Goal: Transaction & Acquisition: Obtain resource

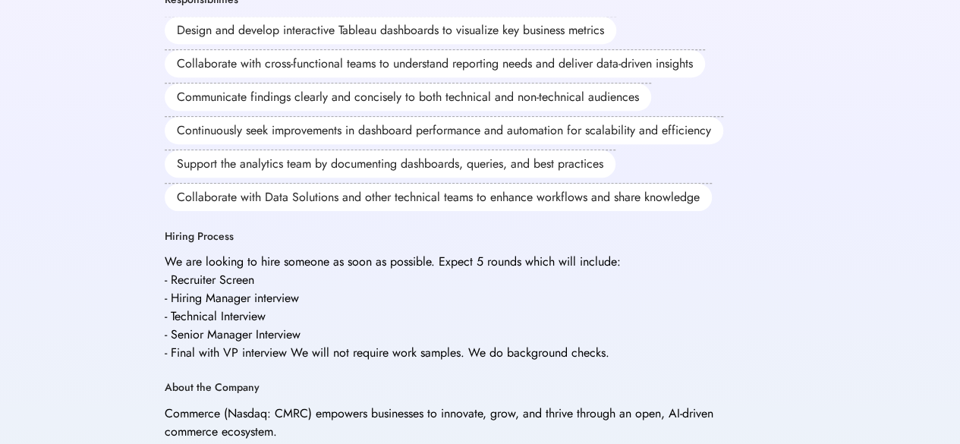
scroll to position [551, 0]
click at [469, 230] on div "Hiring Process We are looking to hire someone as soon as possible. Expect 5 rou…" at bounding box center [461, 297] width 592 height 134
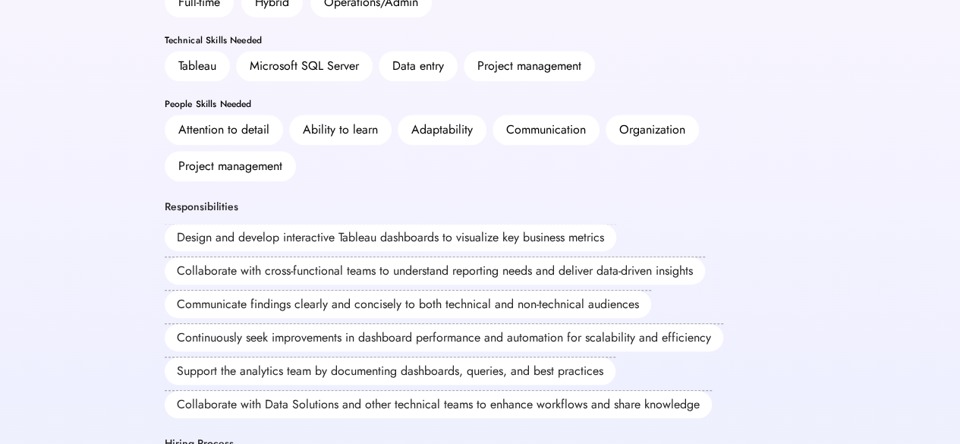
scroll to position [0, 0]
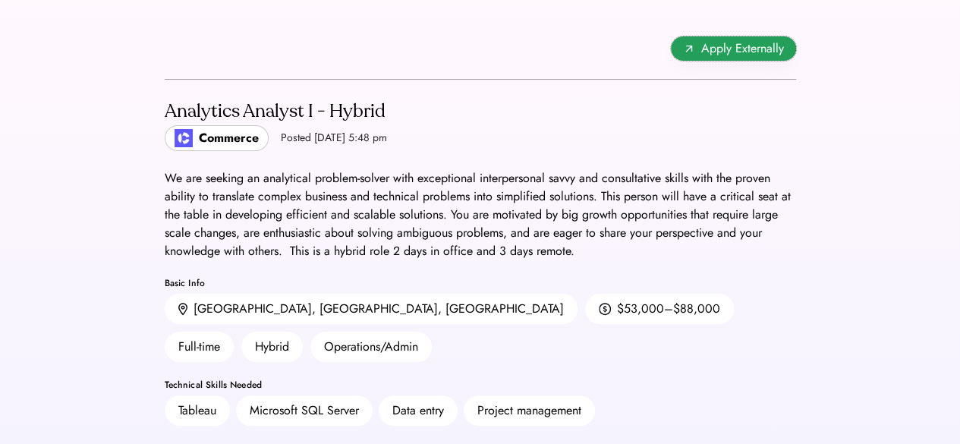
click at [730, 37] on button "Apply Externally" at bounding box center [733, 48] width 125 height 24
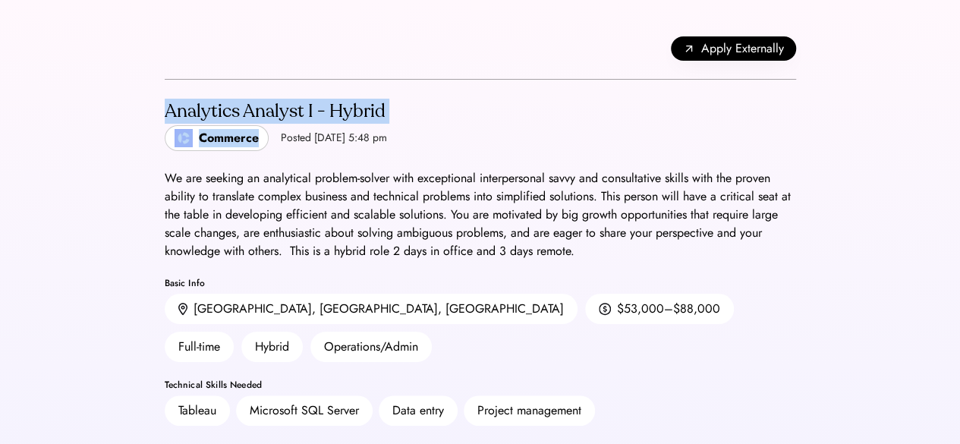
drag, startPoint x: 263, startPoint y: 137, endPoint x: 165, endPoint y: 109, distance: 101.4
click at [165, 109] on div "Analytics Analyst I - Hybrid Commerce Posted [DATE] 5:48 pm" at bounding box center [276, 124] width 222 height 53
copy div "Analytics Analyst I - Hybrid Commerce"
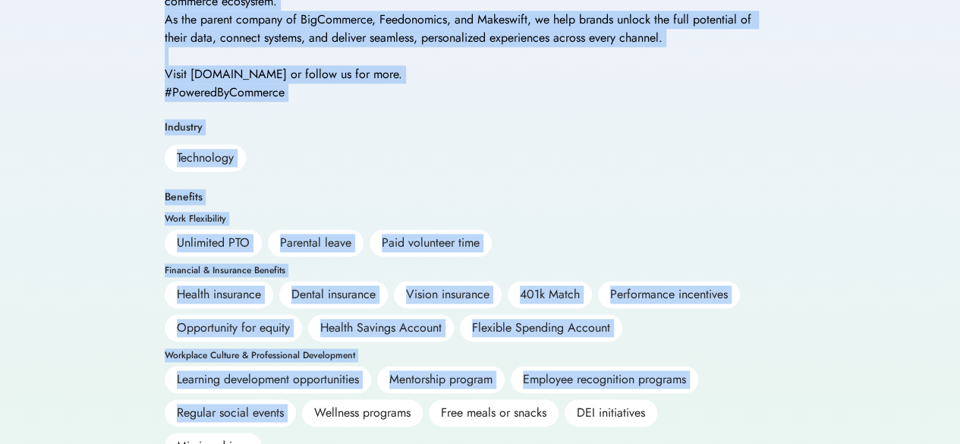
scroll to position [994, 0]
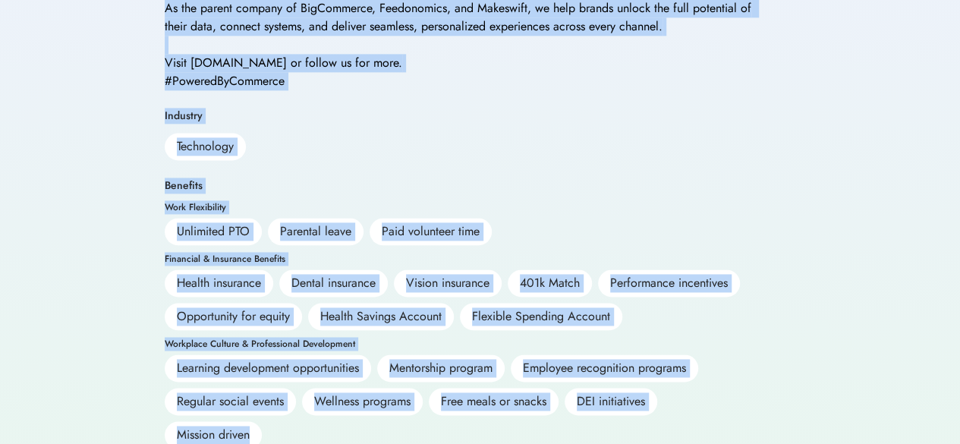
drag, startPoint x: 167, startPoint y: 169, endPoint x: 269, endPoint y: 465, distance: 312.3
copy div "Lo ips dolorsi am consectetu adipisc-elitse doei temporincid utlaboreetdol magn…"
click at [364, 109] on div "Industry Technology" at bounding box center [461, 135] width 592 height 52
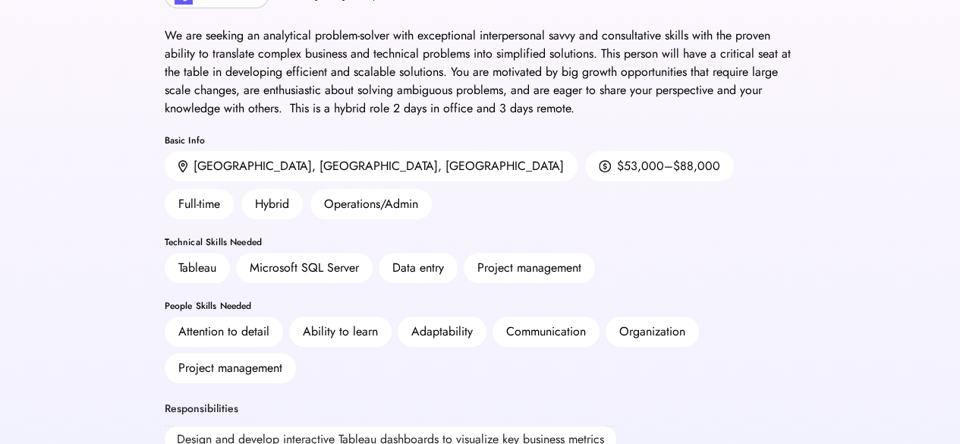
scroll to position [0, 0]
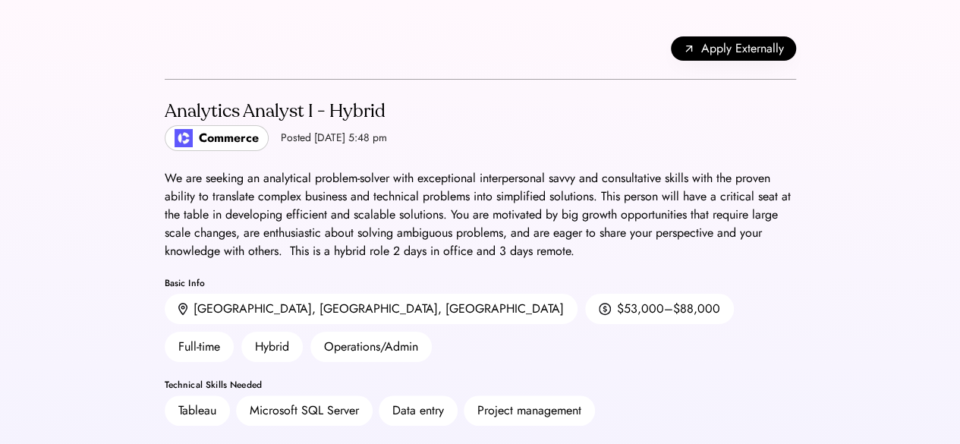
click at [367, 141] on div "Posted [DATE] 5:48 pm" at bounding box center [334, 138] width 106 height 15
click at [175, 142] on img at bounding box center [184, 138] width 18 height 18
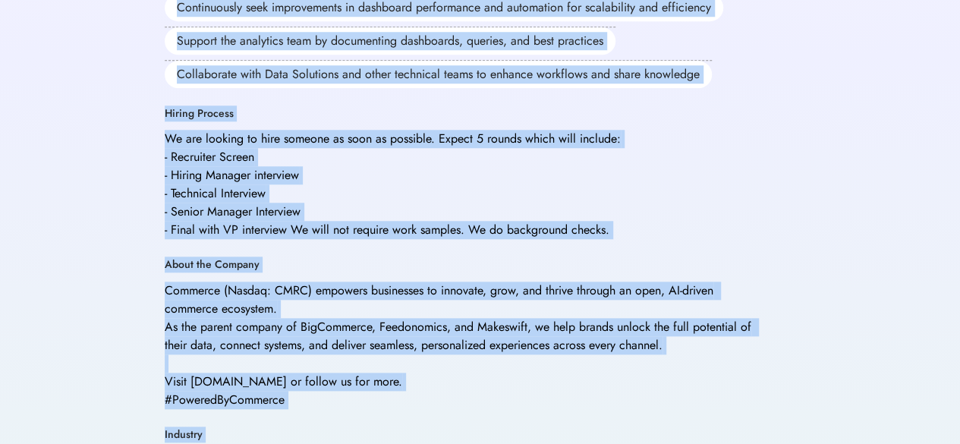
scroll to position [994, 0]
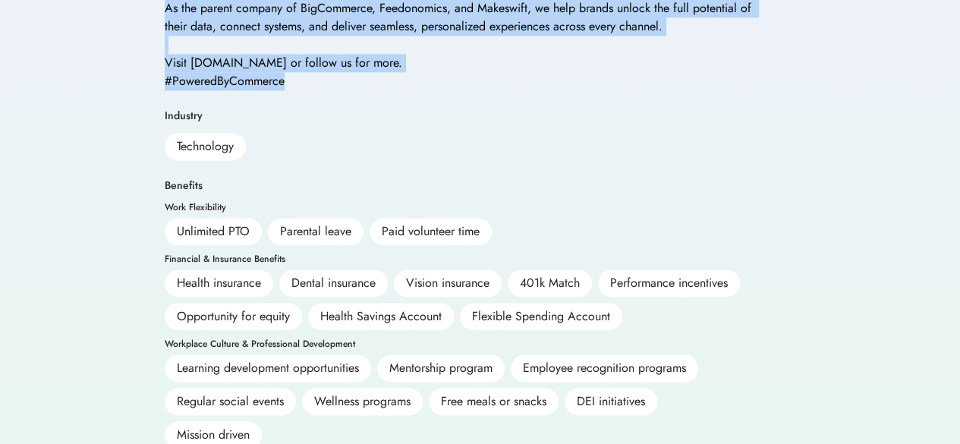
drag, startPoint x: 169, startPoint y: 105, endPoint x: 301, endPoint y: 58, distance: 140.9
copy div "Loremipsu Dolorsi A - Consec Adipisci Elitse Doe 8, 5648 2:28 te In utl etdolor…"
